Goal: Task Accomplishment & Management: Complete application form

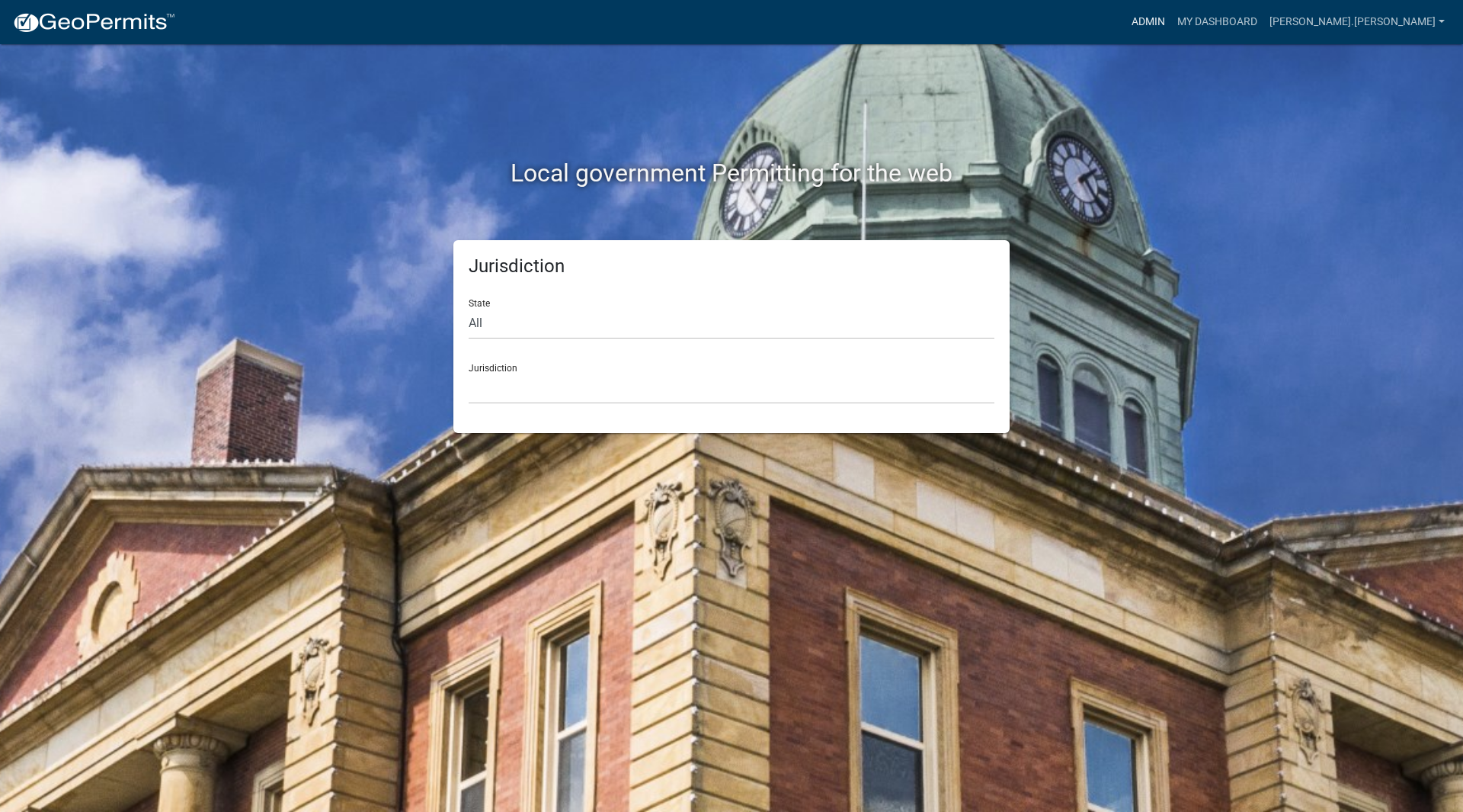
click at [1171, 22] on link "Admin" at bounding box center [1148, 22] width 46 height 29
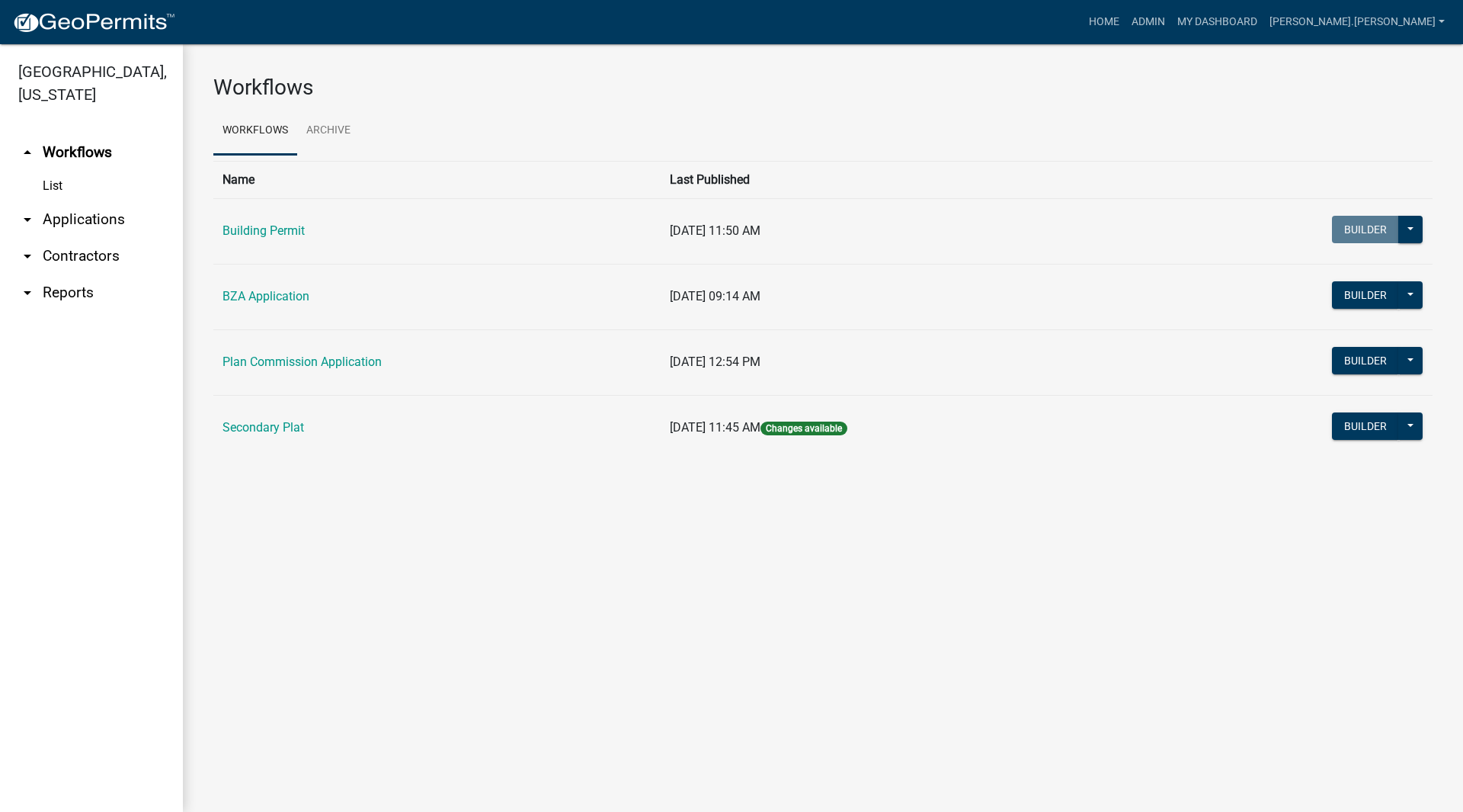
click at [73, 201] on link "arrow_drop_down Applications" at bounding box center [91, 219] width 183 height 36
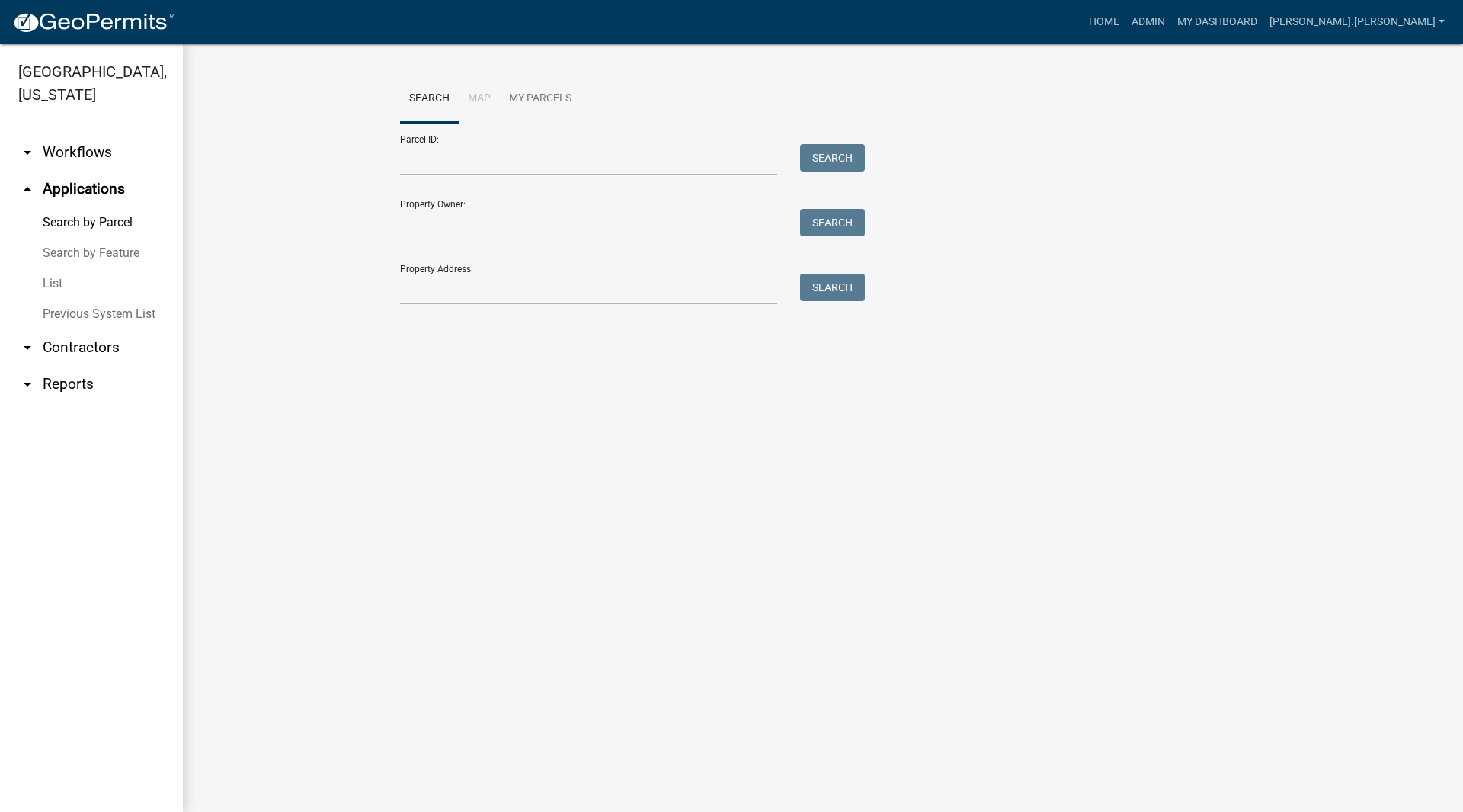
click at [56, 269] on link "List" at bounding box center [91, 283] width 183 height 30
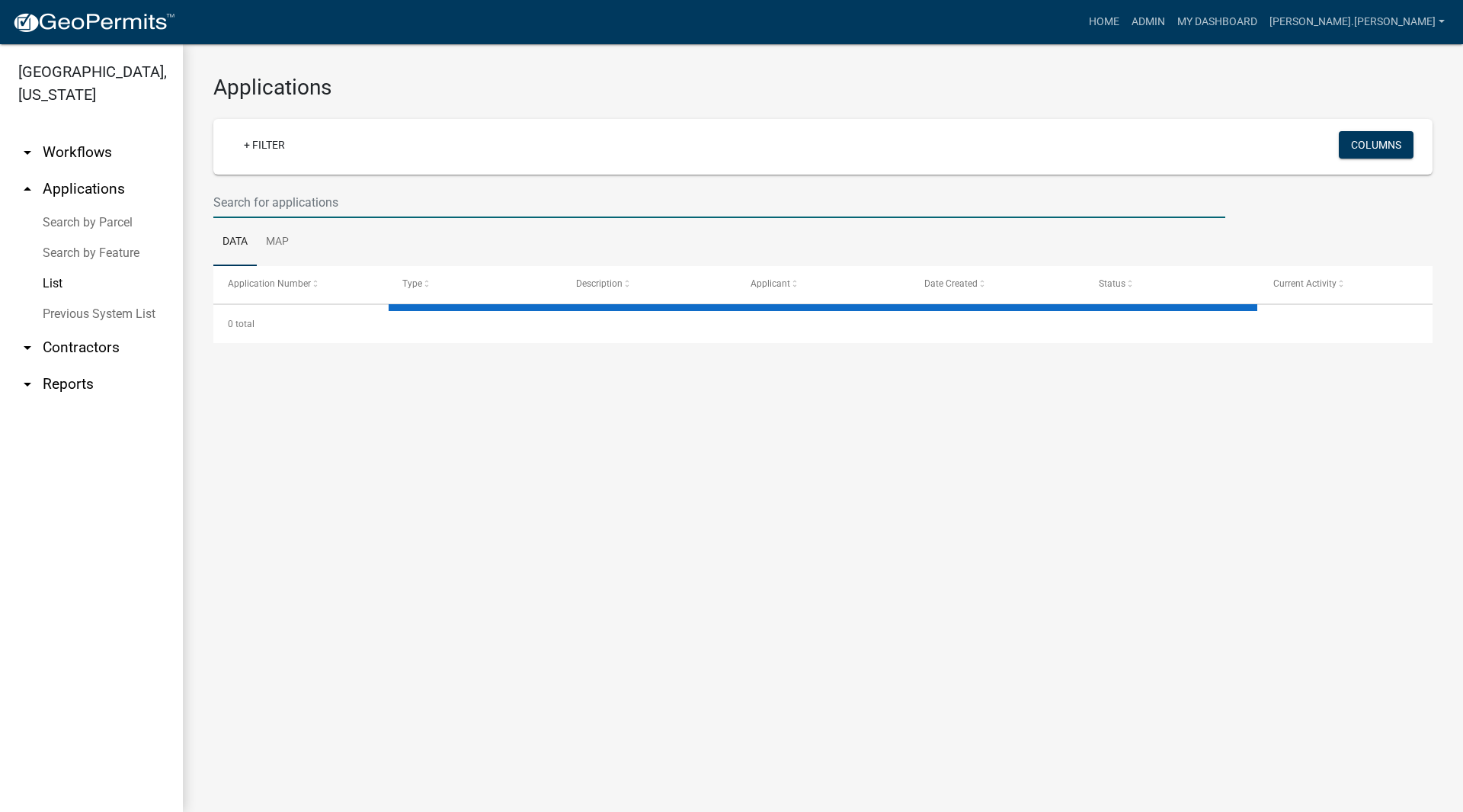
click at [429, 194] on input "text" at bounding box center [720, 202] width 1012 height 31
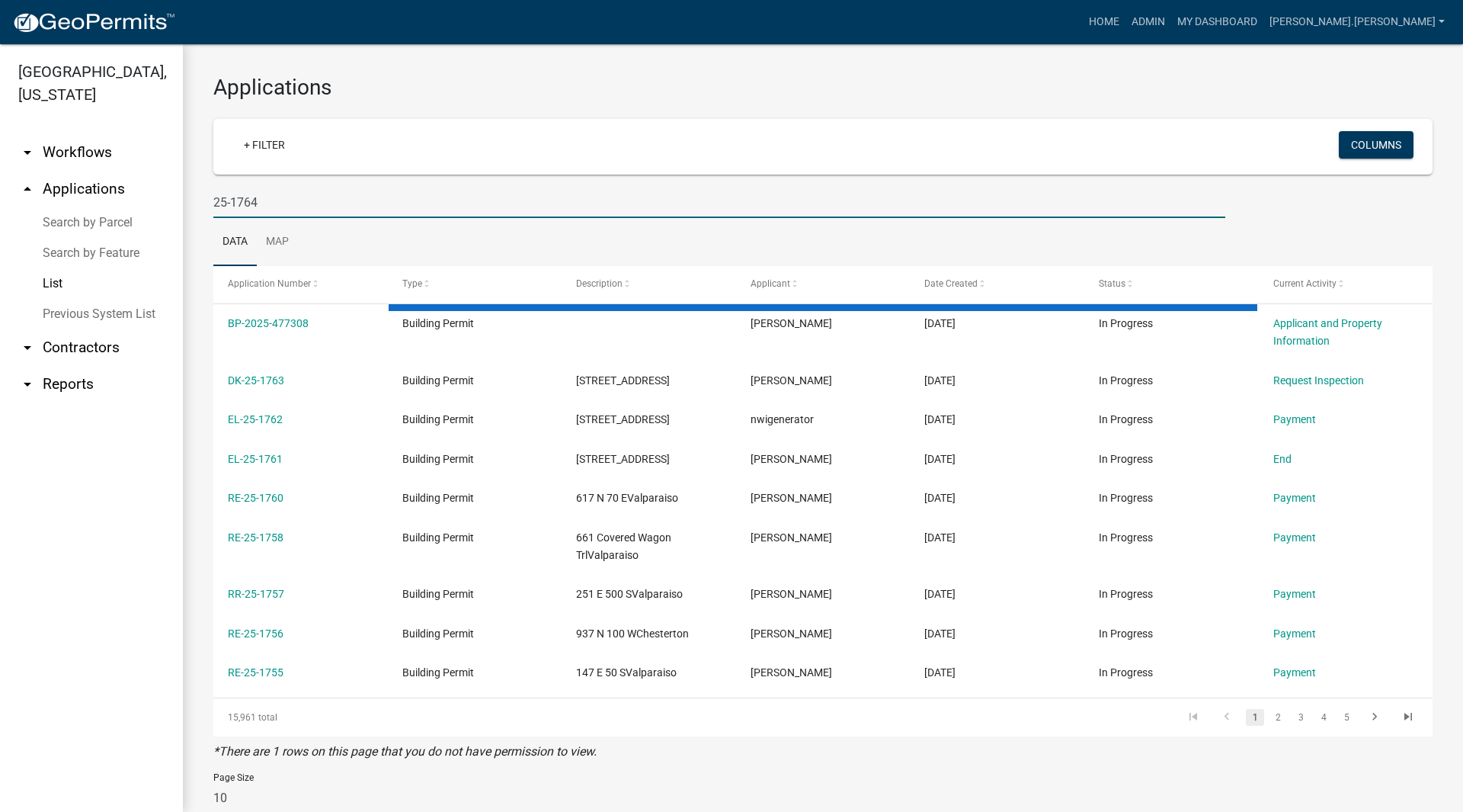
type input "25-1764"
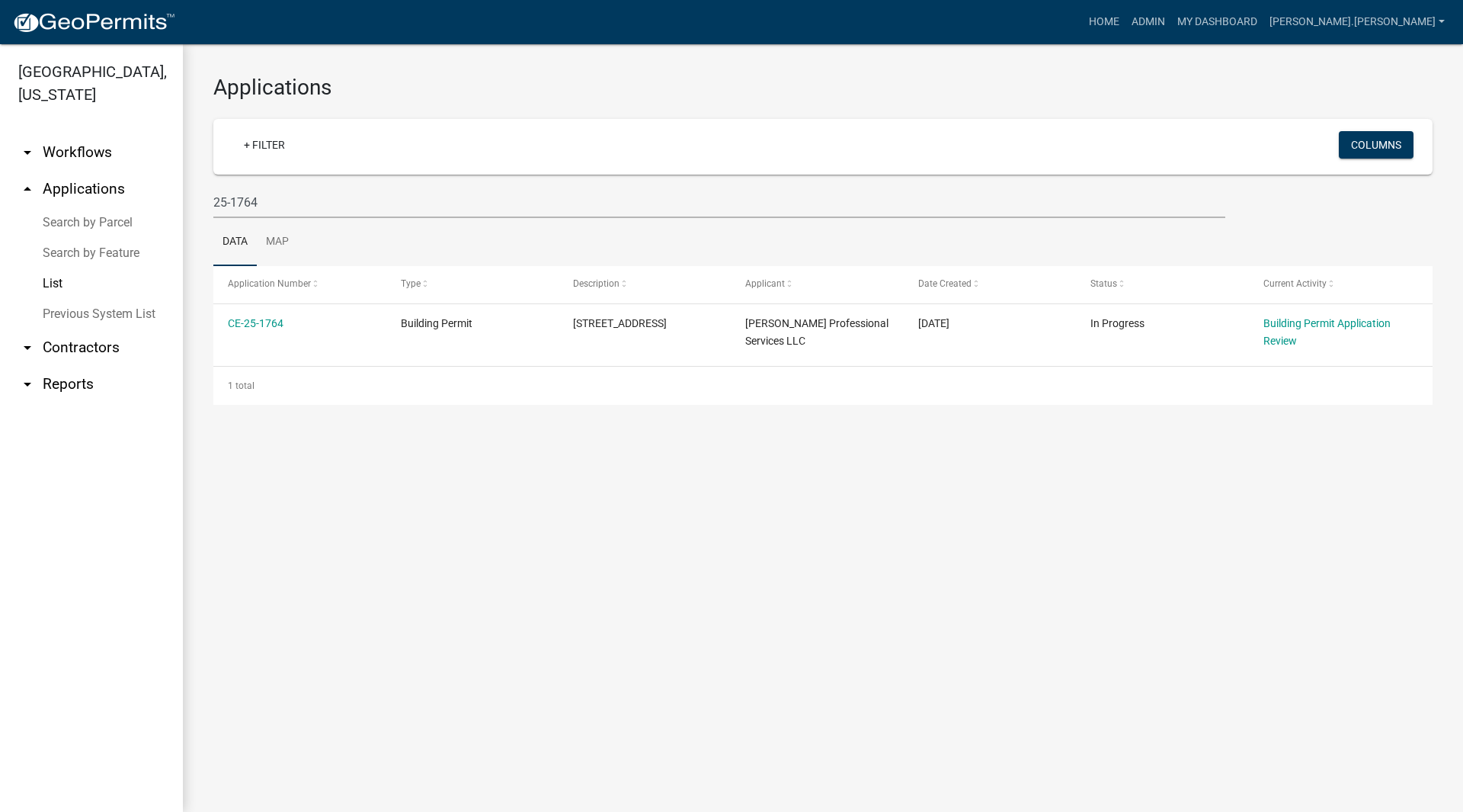
click at [120, 207] on link "Search by Parcel" at bounding box center [91, 222] width 183 height 30
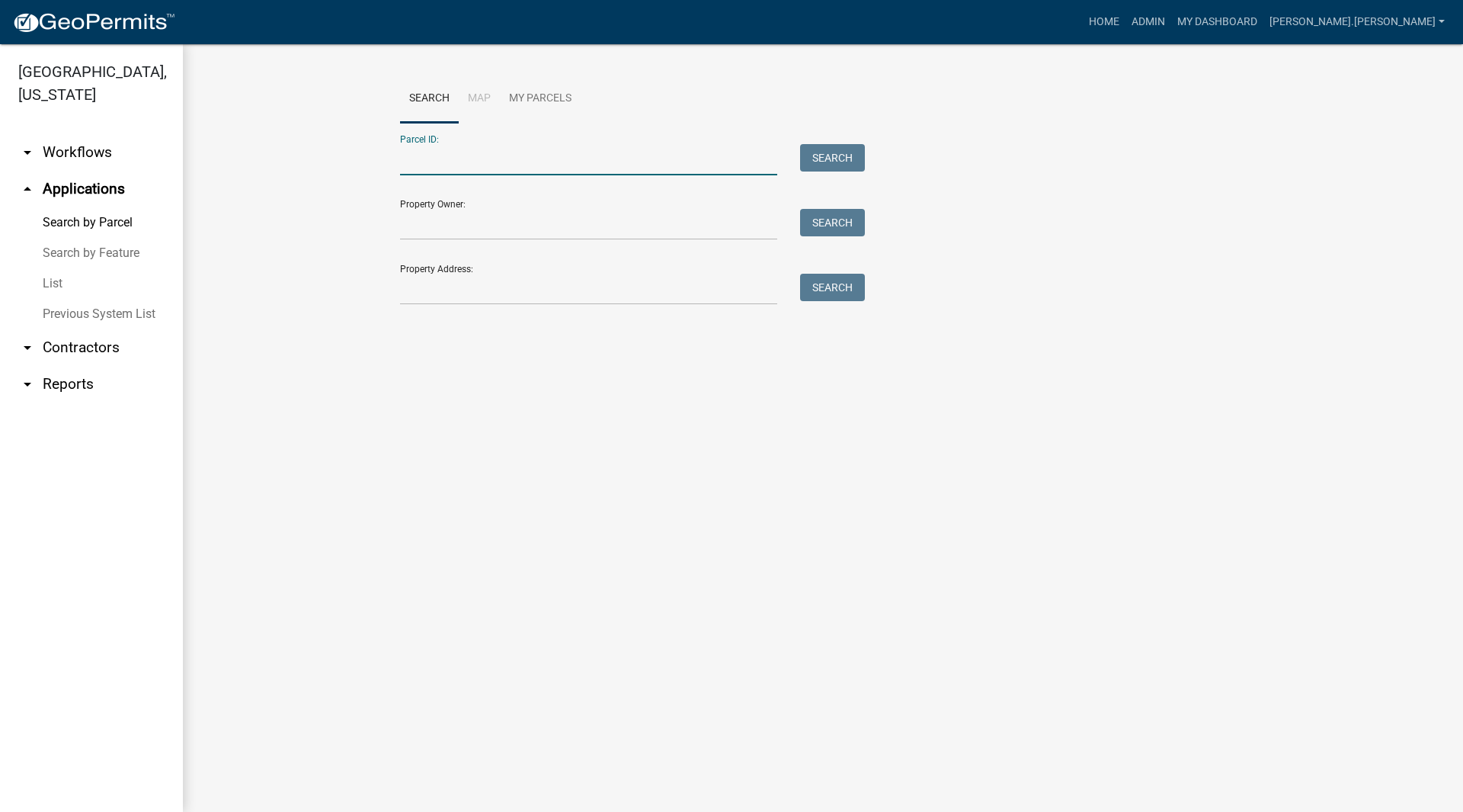
click at [446, 152] on input "Parcel ID:" at bounding box center [588, 159] width 377 height 31
paste input "64-09-19-176-011.000-019"
click at [836, 146] on button "Search" at bounding box center [833, 157] width 65 height 27
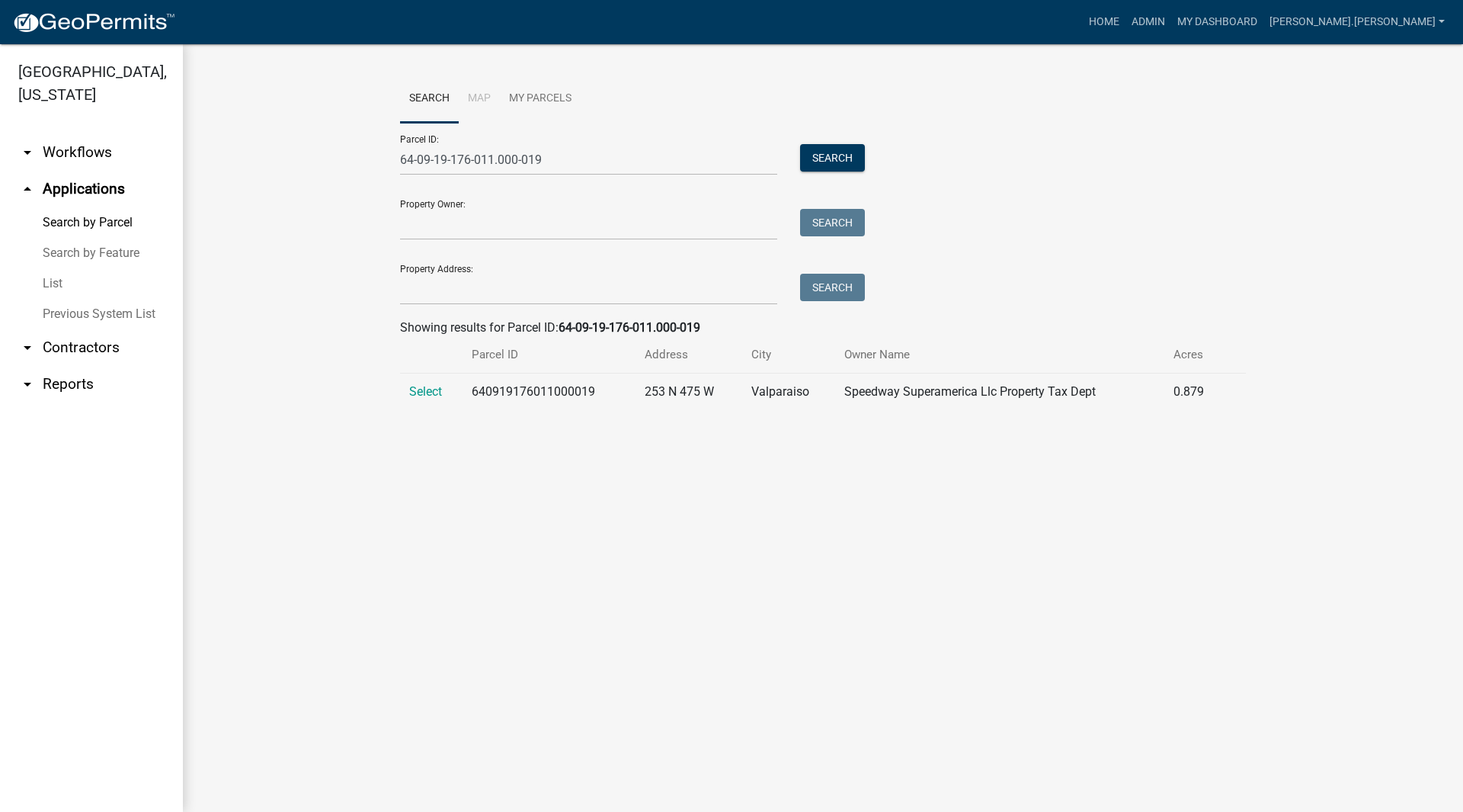
click at [421, 396] on span "Select" at bounding box center [426, 391] width 33 height 15
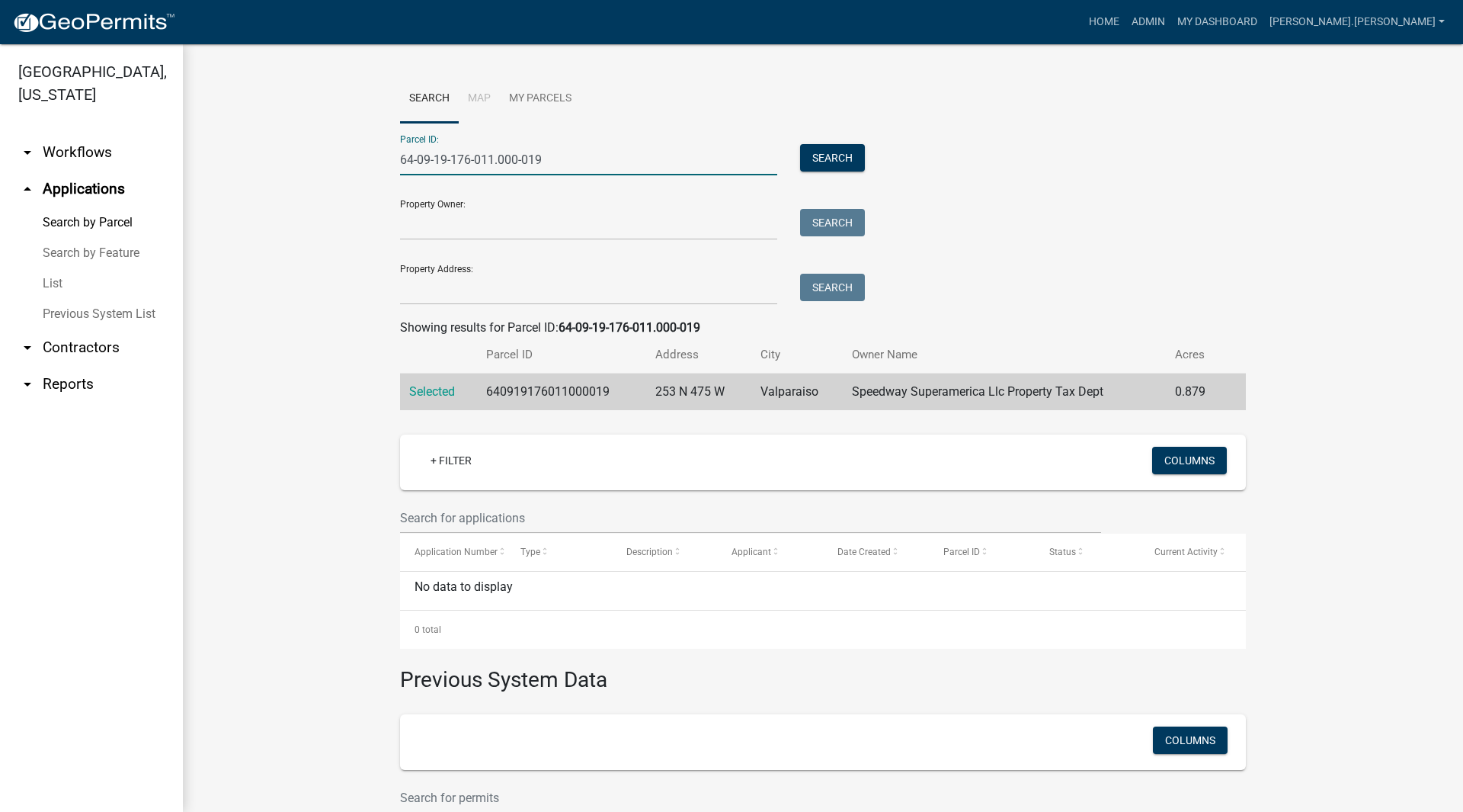
drag, startPoint x: 576, startPoint y: 151, endPoint x: 196, endPoint y: 165, distance: 380.3
click at [196, 165] on div "Search Map My Parcels Parcel ID: 64-09-19-176-011.000-019 Search Property Owner…" at bounding box center [823, 501] width 1280 height 914
paste input "3"
type input "64-09-19-176-013.000-019"
click at [816, 153] on button "Search" at bounding box center [833, 157] width 65 height 27
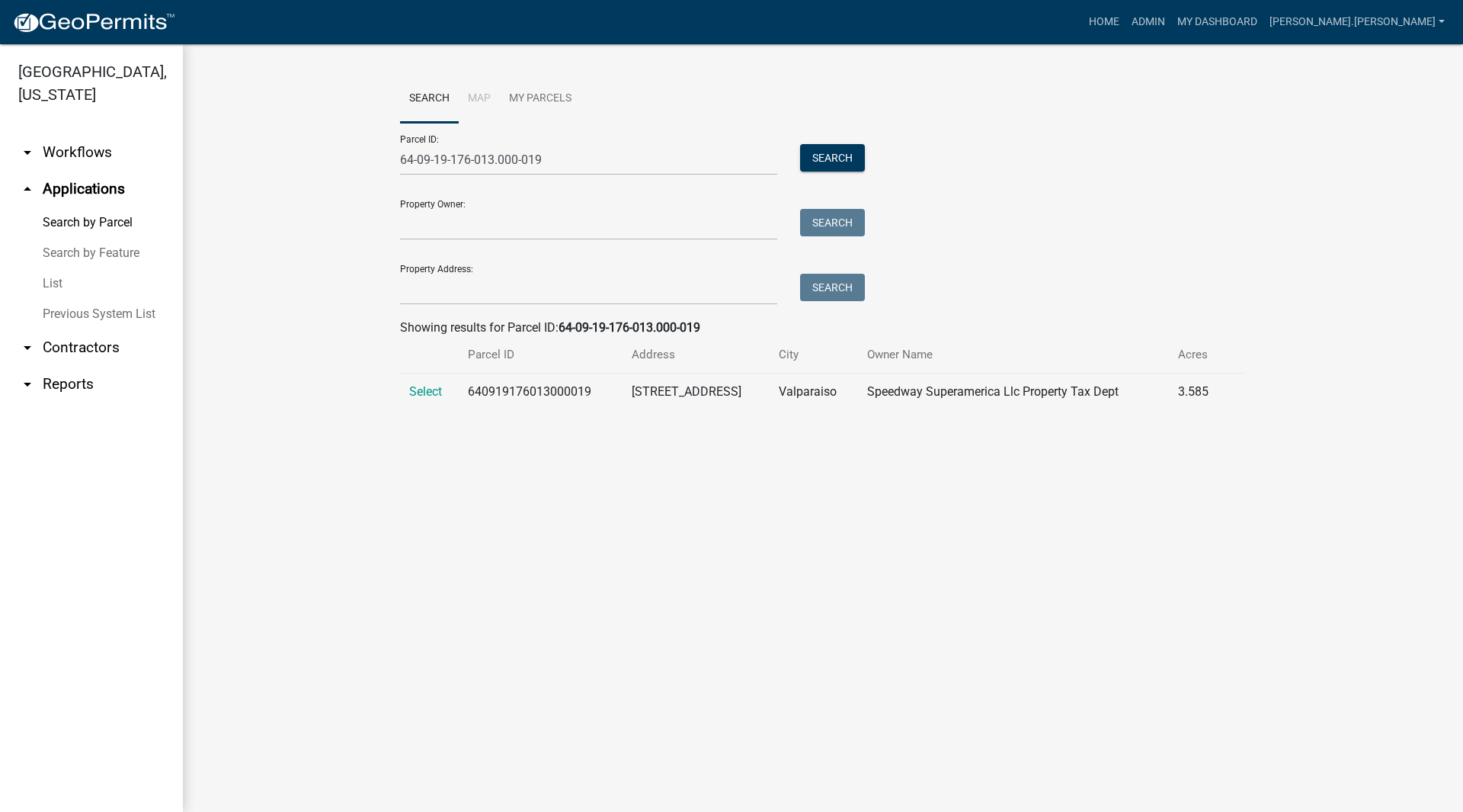
click at [437, 392] on span "Select" at bounding box center [426, 391] width 33 height 15
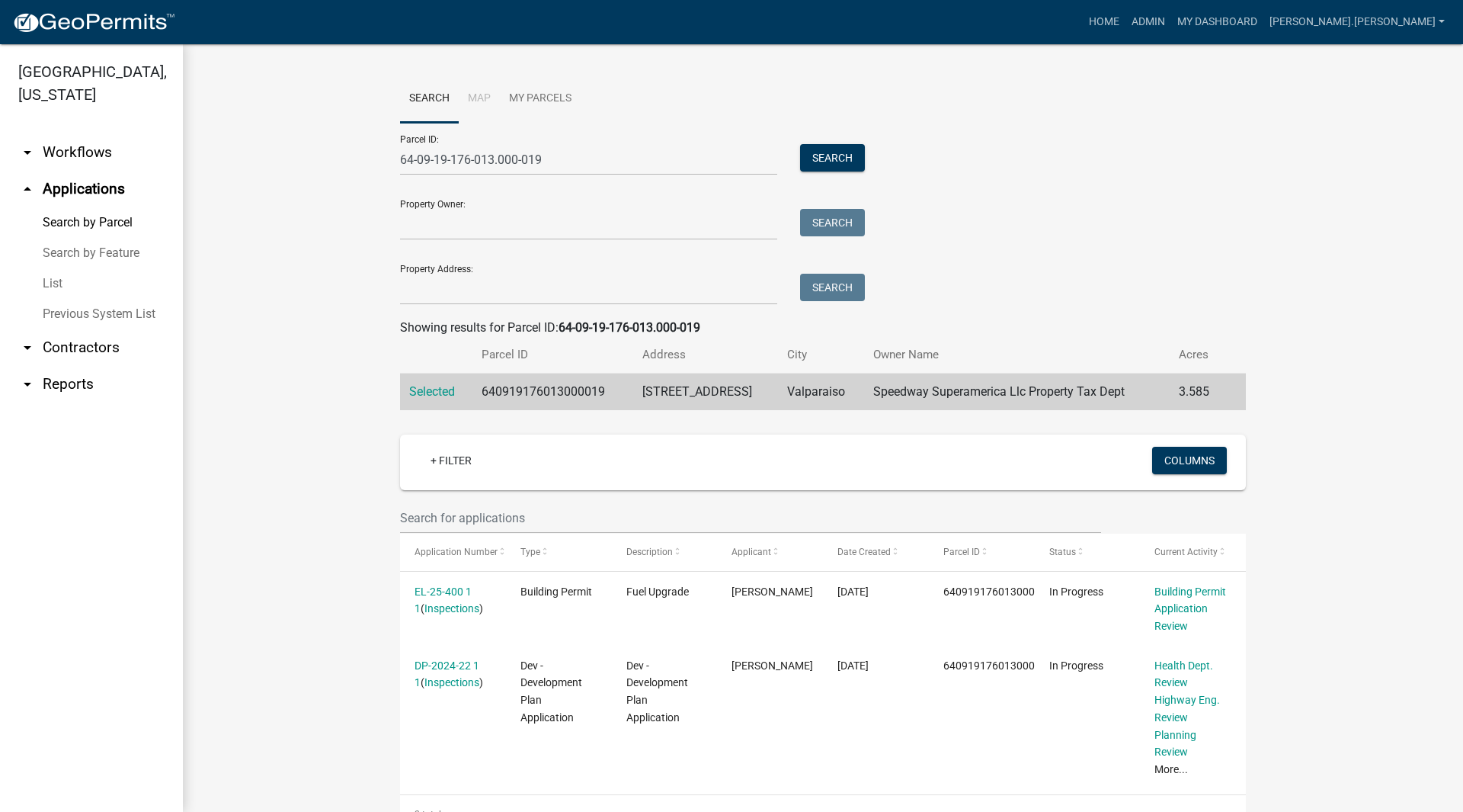
scroll to position [305, 0]
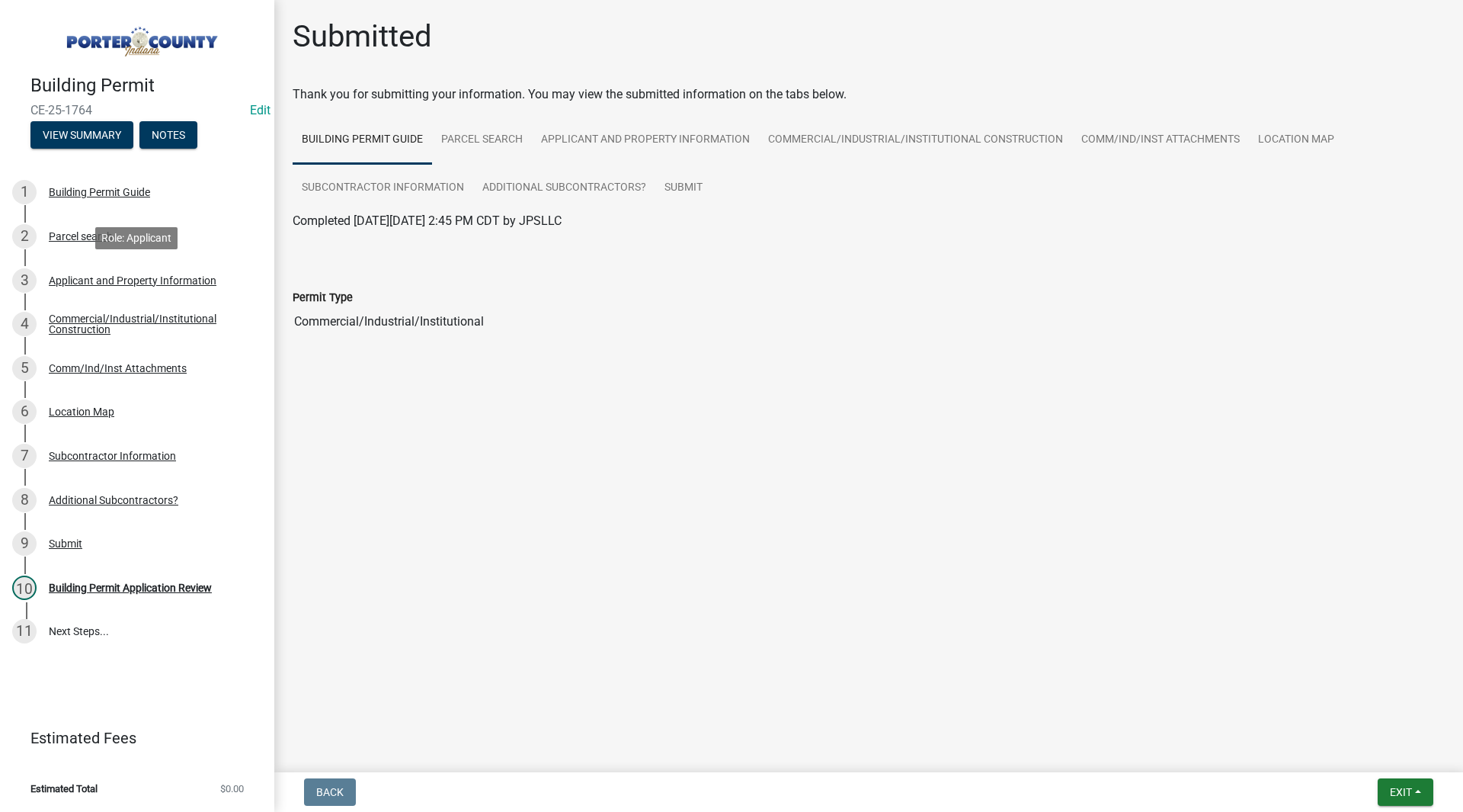
click at [76, 267] on link "3 Applicant and Property Information" at bounding box center [137, 280] width 274 height 44
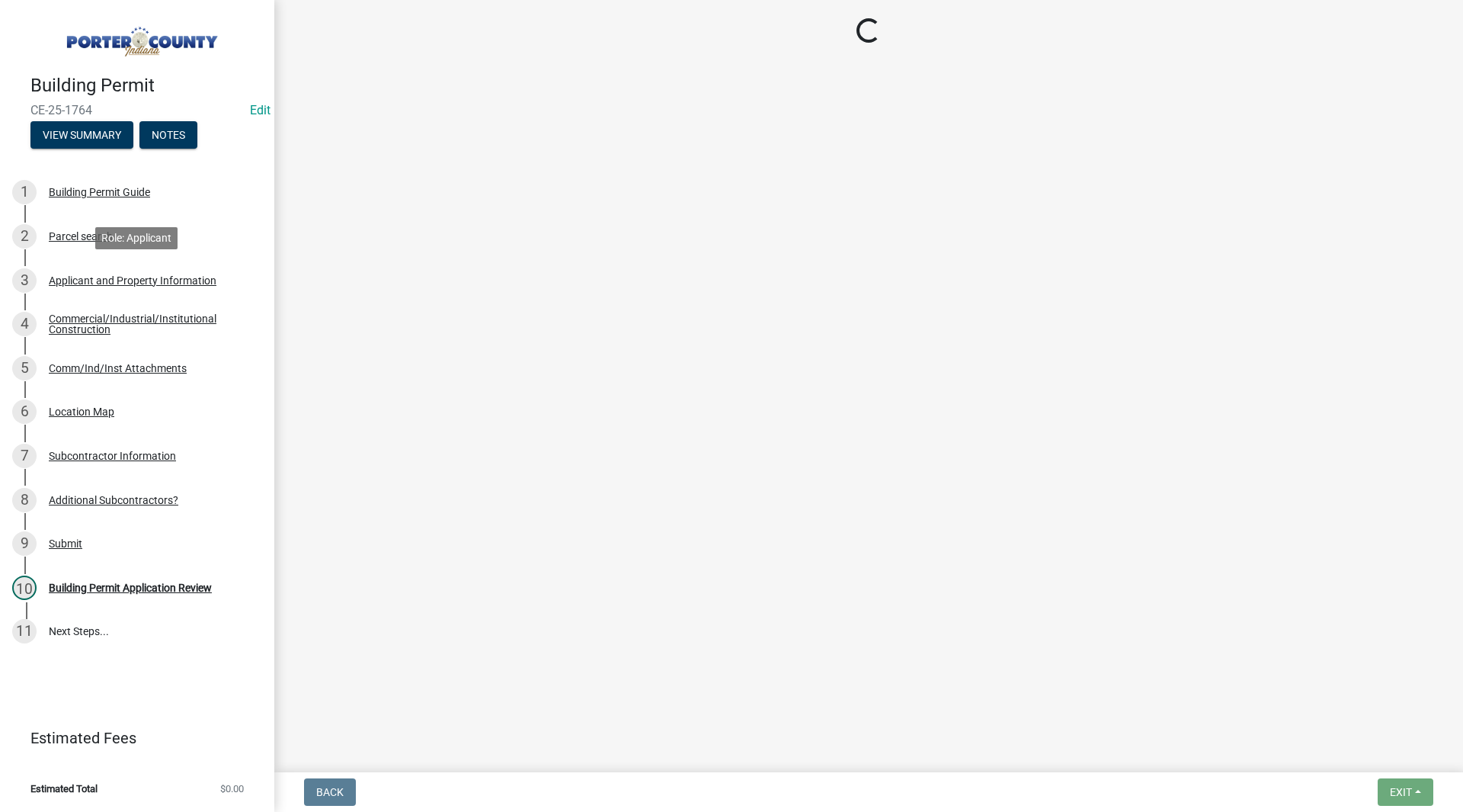
select select "3ef279d8-364d-4472-9edf-8c32643de6c0"
select select "e9693ee9-839c-4ce5-a9e2-fa871f23e64b"
select select "db0db83b-c29e-42ac-bfa8-291173216fe4"
select select "ad46db9b-b68a-4590-8d08-f4fb10f3ead6"
select select "80419f04-909b-4553-b8ea-4a8135098198"
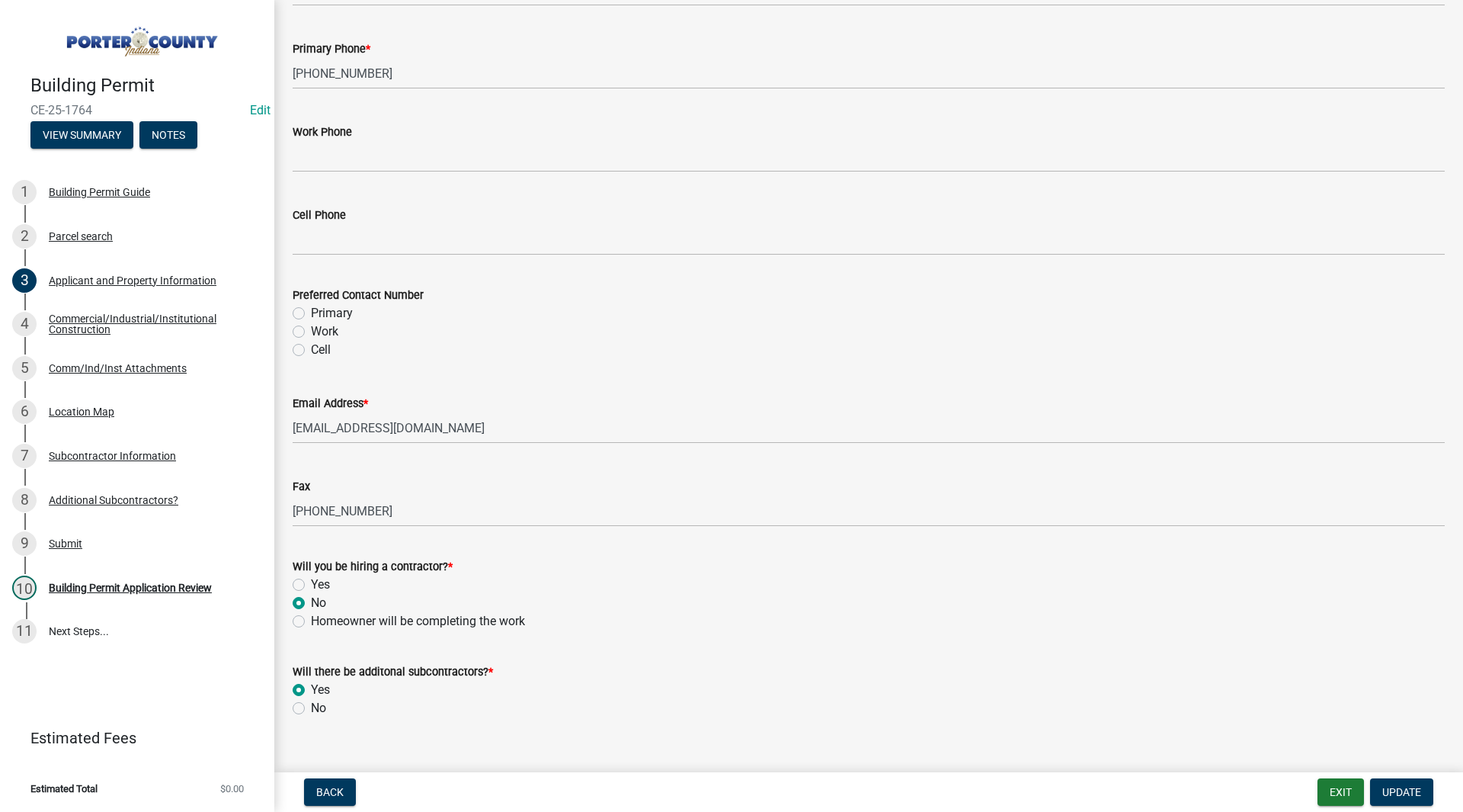
scroll to position [2040, 0]
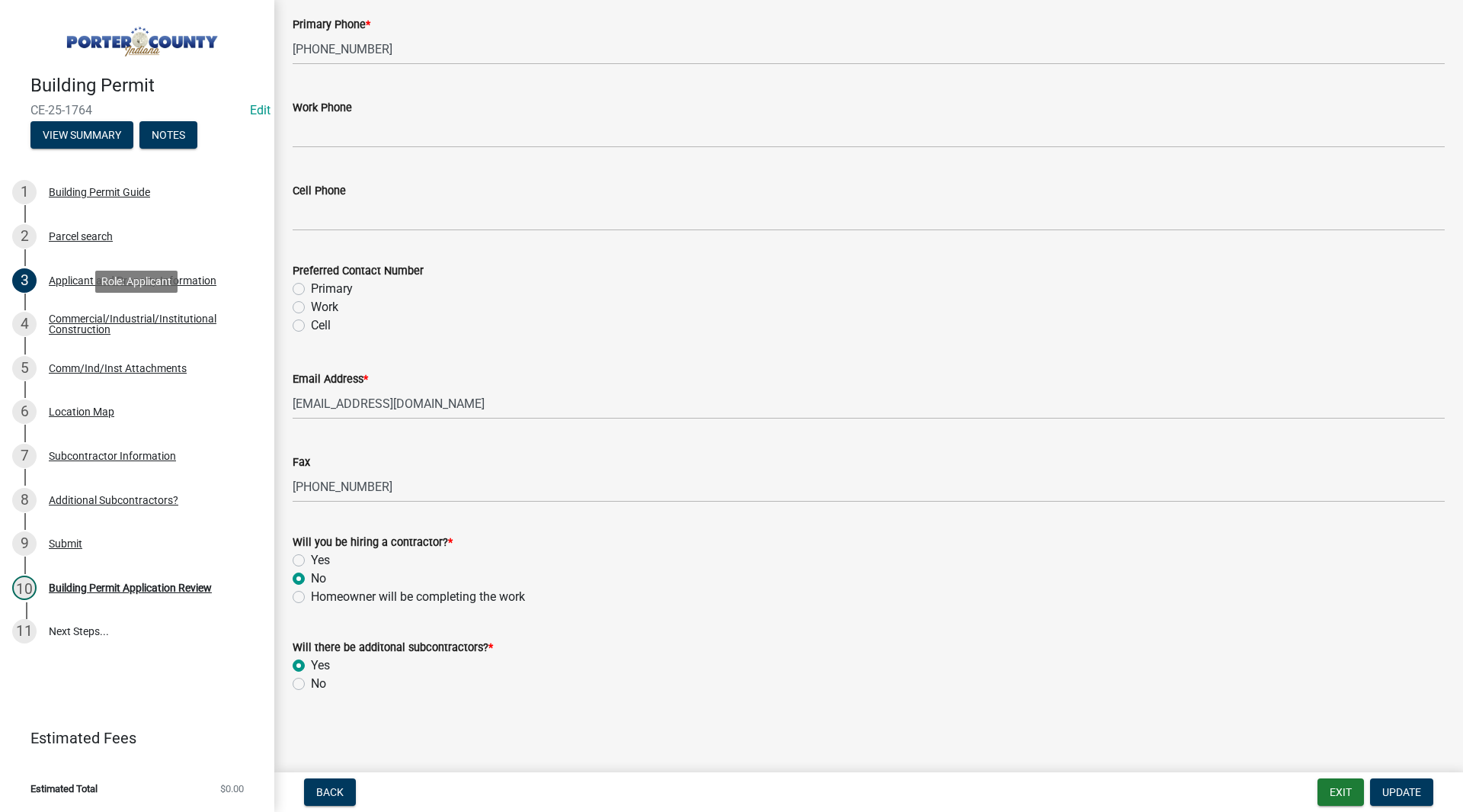
click at [105, 337] on link "4 Commercial/Industrial/Institutional Construction" at bounding box center [137, 324] width 274 height 44
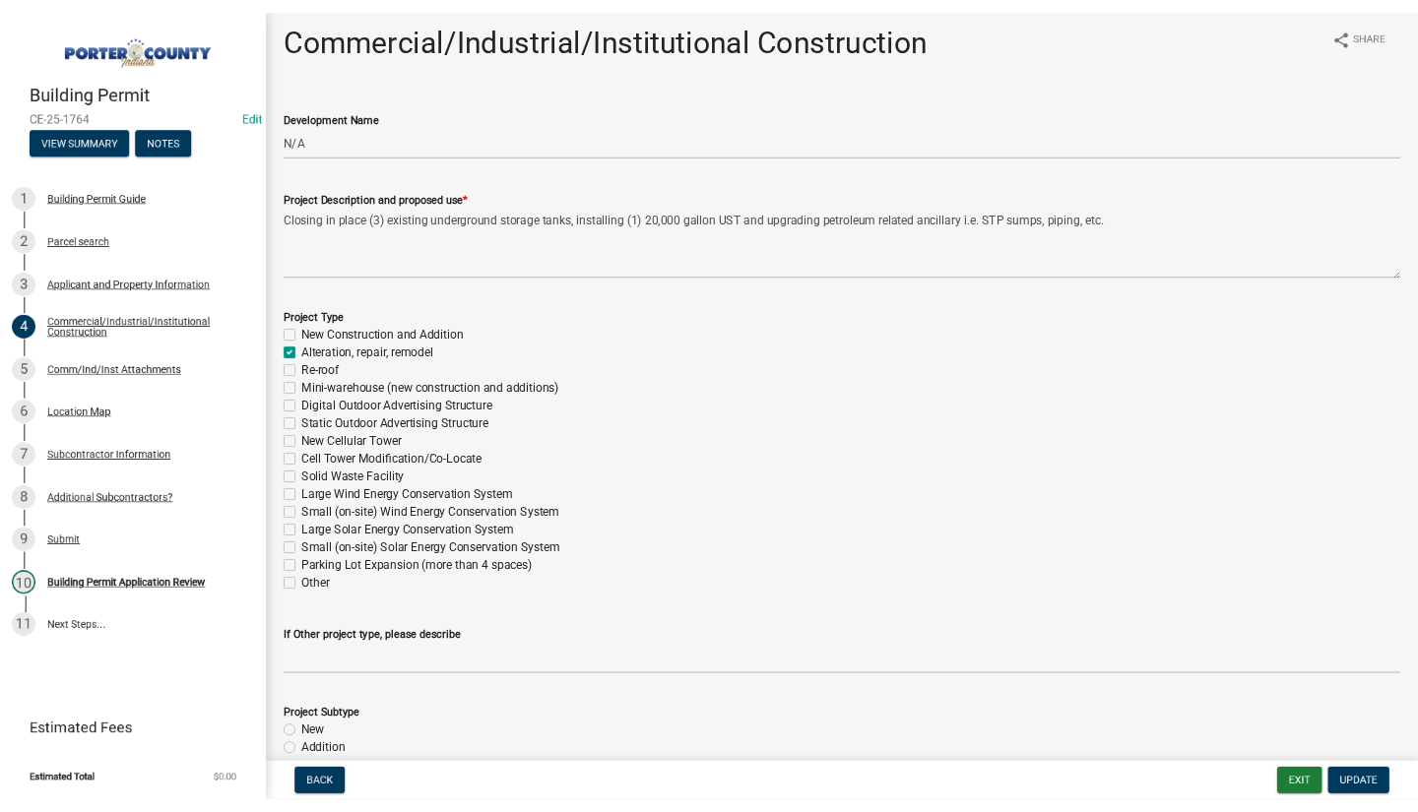
scroll to position [0, 0]
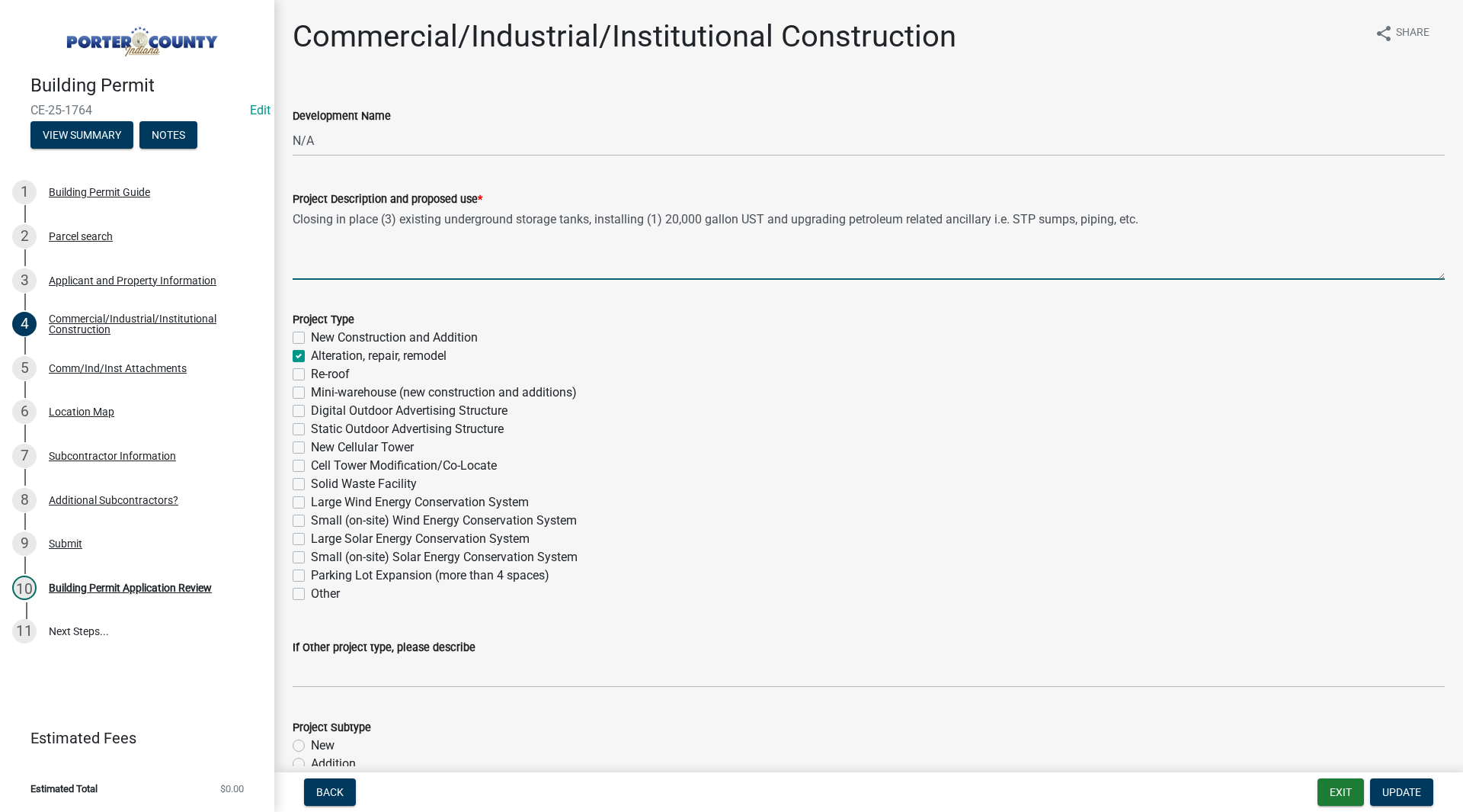
drag, startPoint x: 772, startPoint y: 218, endPoint x: 864, endPoint y: 221, distance: 92.0
click at [864, 221] on textarea "Closing in place (3) existing underground storage tanks, installing (1) 20,000 …" at bounding box center [869, 244] width 1153 height 72
click at [1007, 339] on div "New Construction and Addition" at bounding box center [869, 337] width 1153 height 19
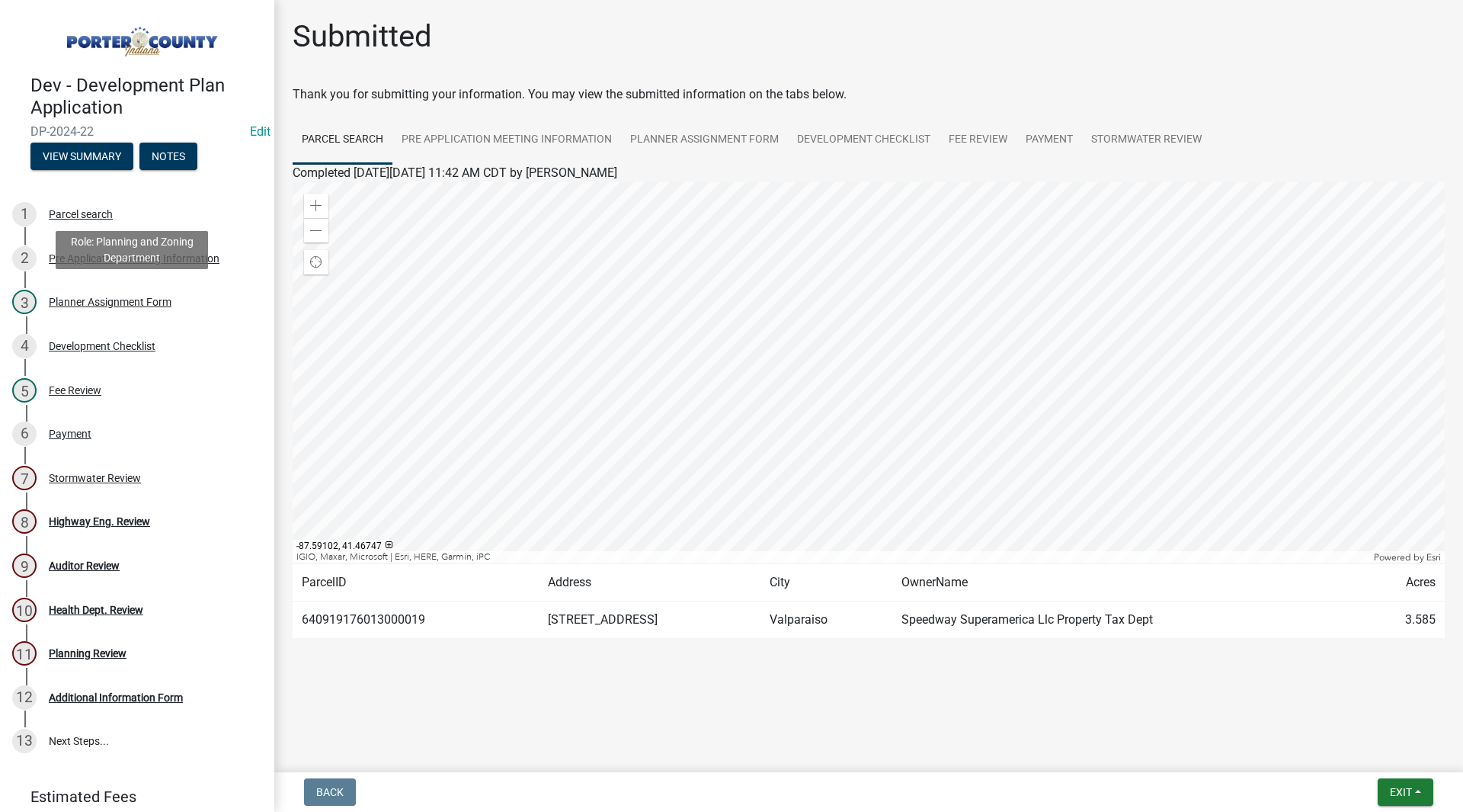
click at [116, 320] on link "3 Planner Assignment Form" at bounding box center [137, 302] width 274 height 44
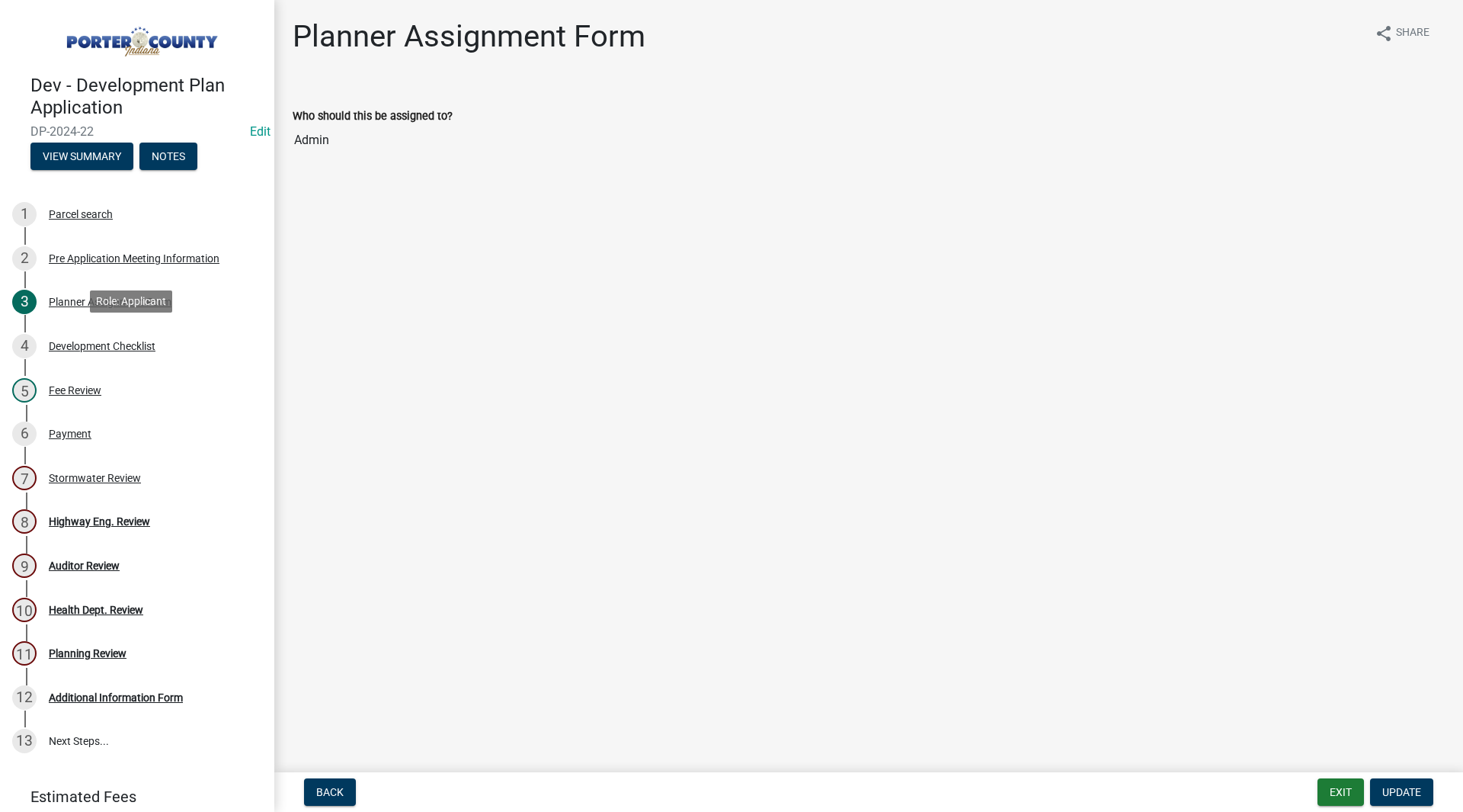
click at [142, 334] on div "4 Development Checklist" at bounding box center [131, 346] width 238 height 25
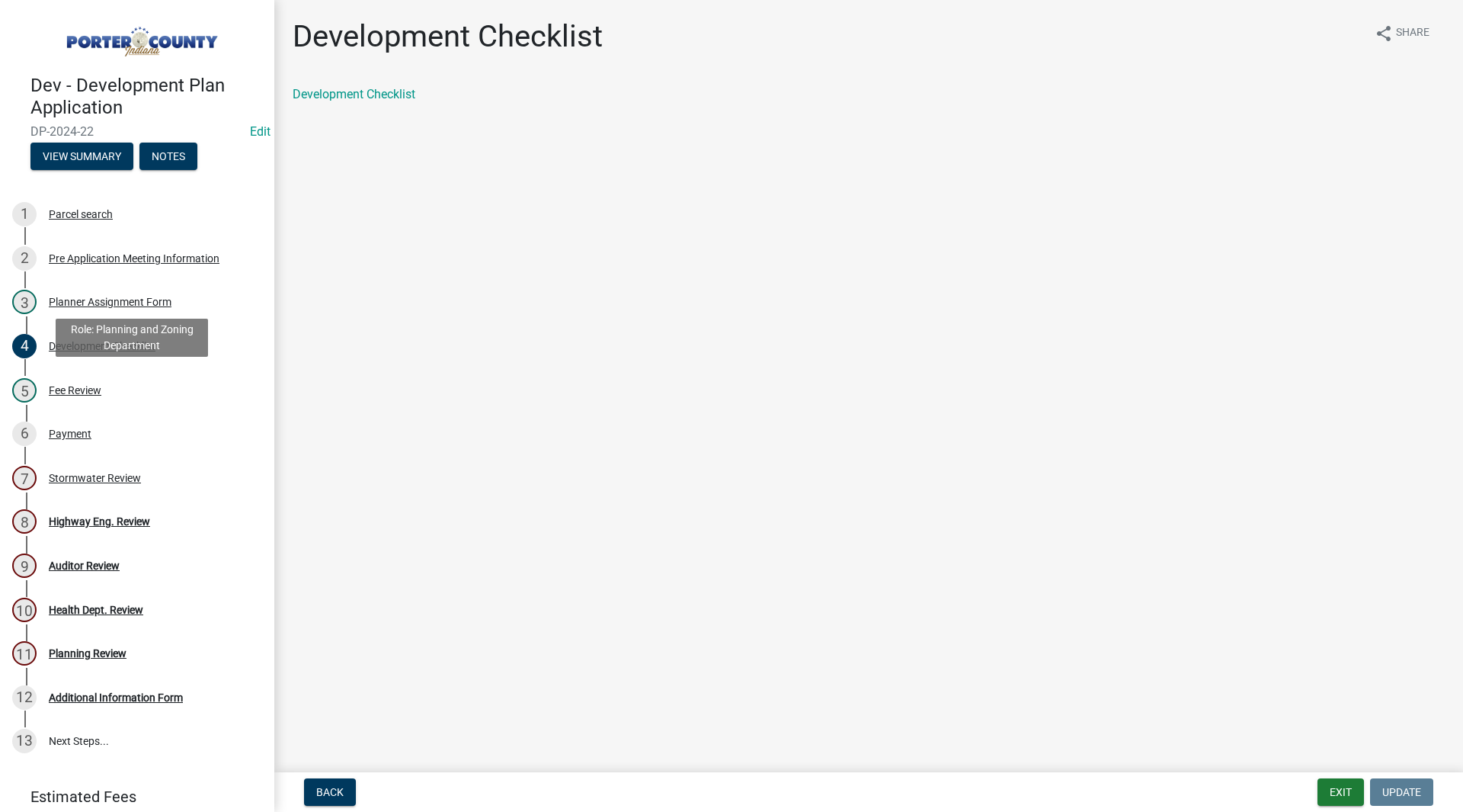
click at [101, 385] on div "Fee Review" at bounding box center [75, 390] width 53 height 11
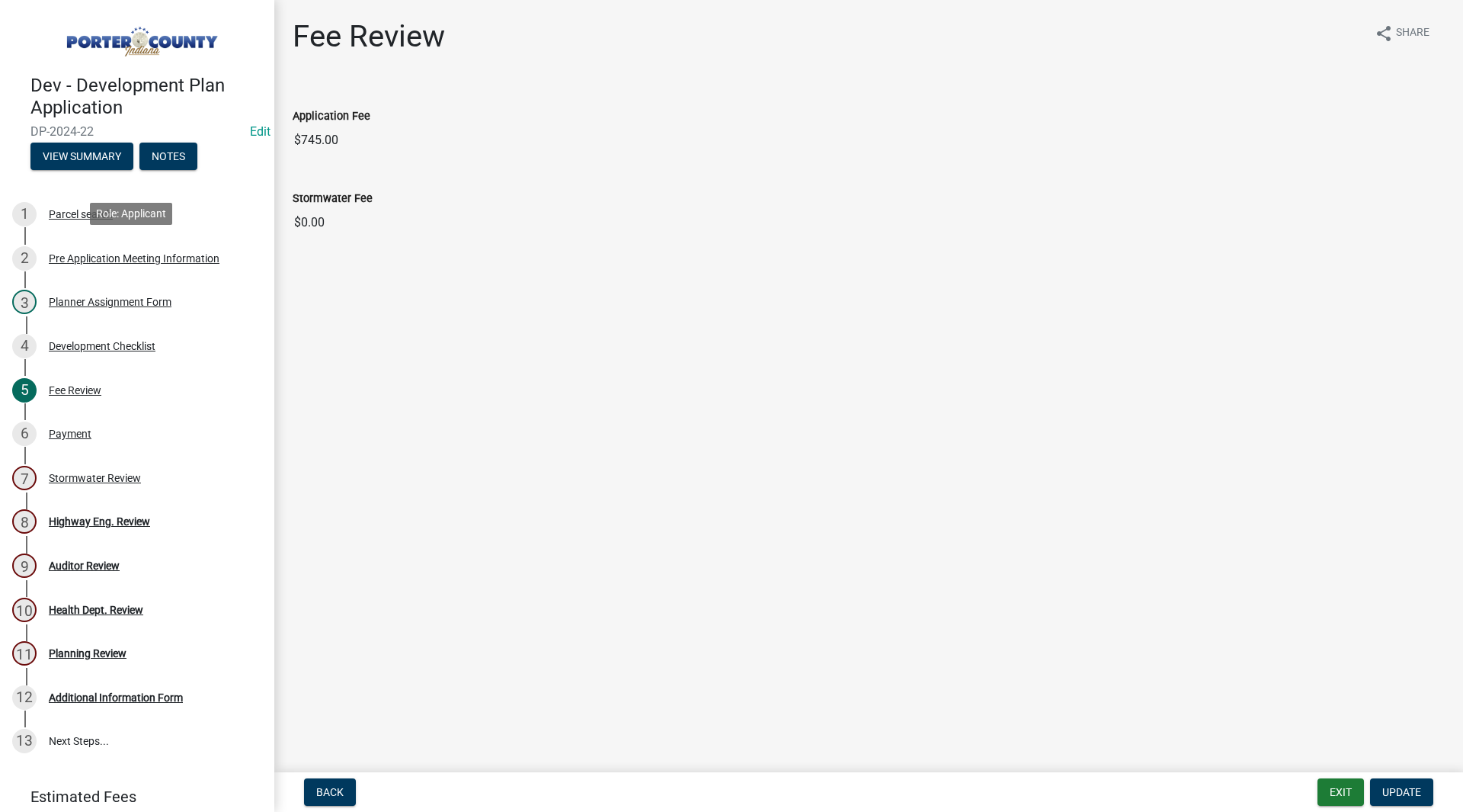
click at [152, 253] on div "Pre Application Meeting Information" at bounding box center [134, 259] width 171 height 11
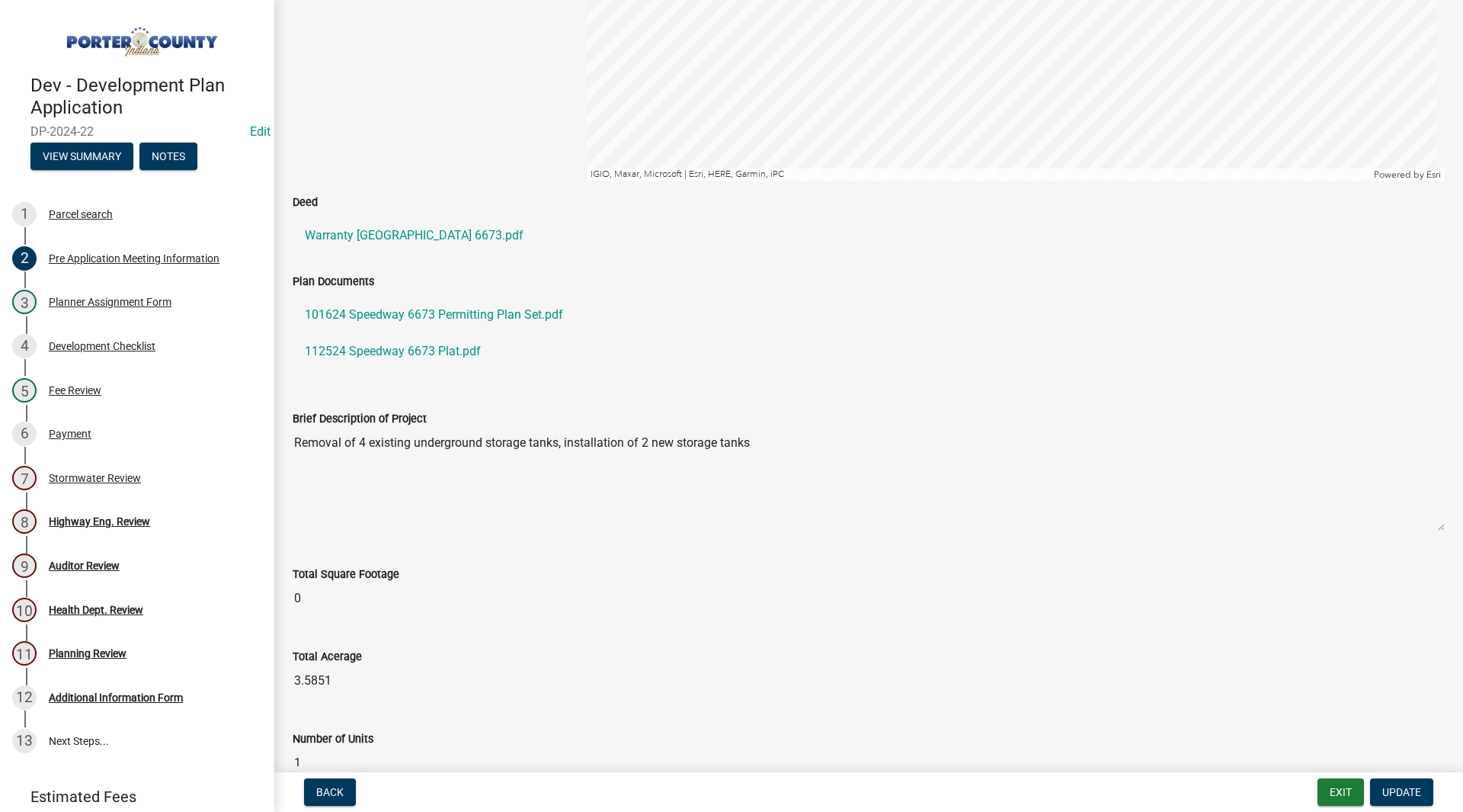
scroll to position [305, 0]
click at [63, 478] on div "Stormwater Review" at bounding box center [94, 478] width 92 height 11
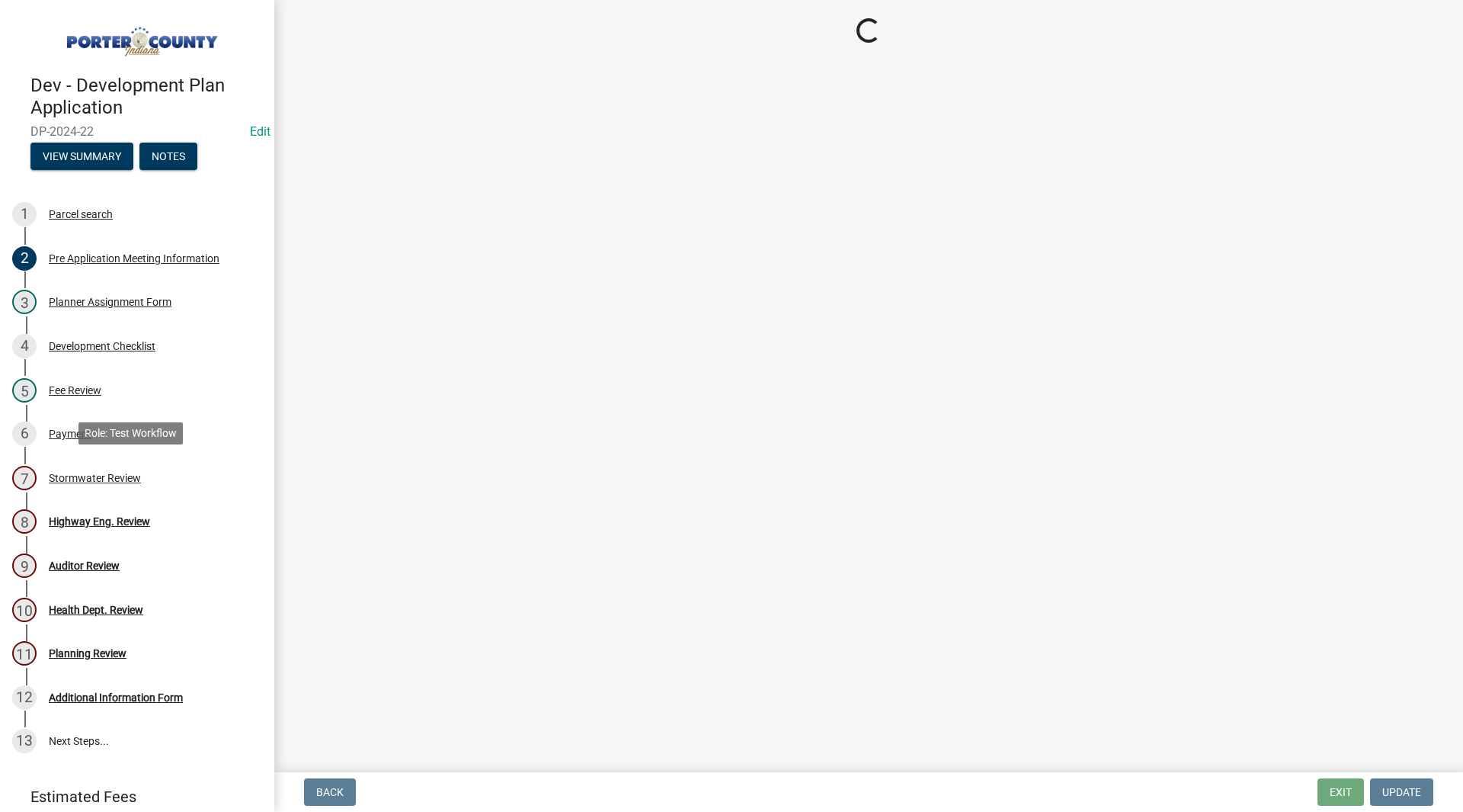
scroll to position [0, 0]
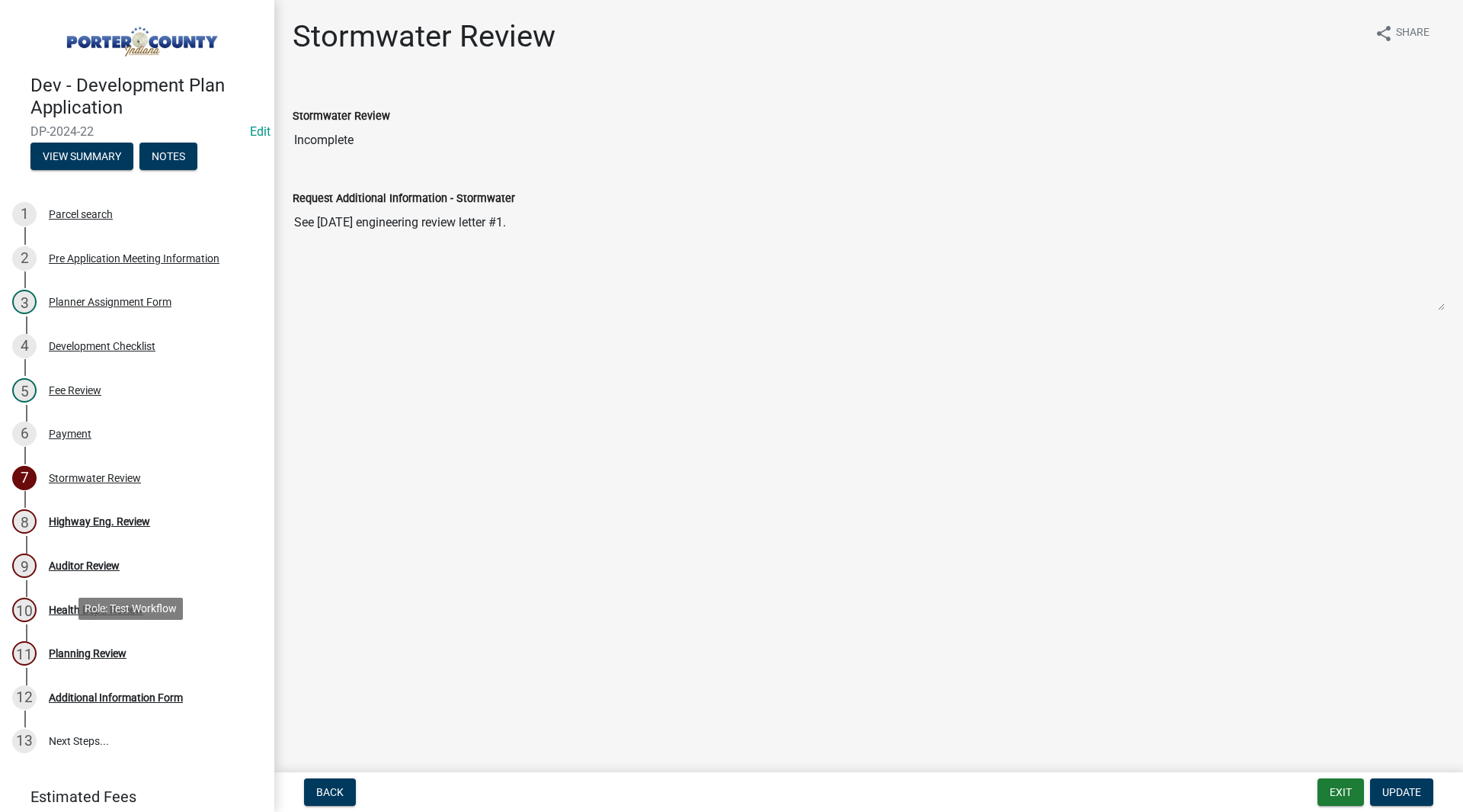
click at [147, 649] on div "11 Planning Review" at bounding box center [131, 653] width 238 height 25
